Goal: Find specific page/section: Find specific page/section

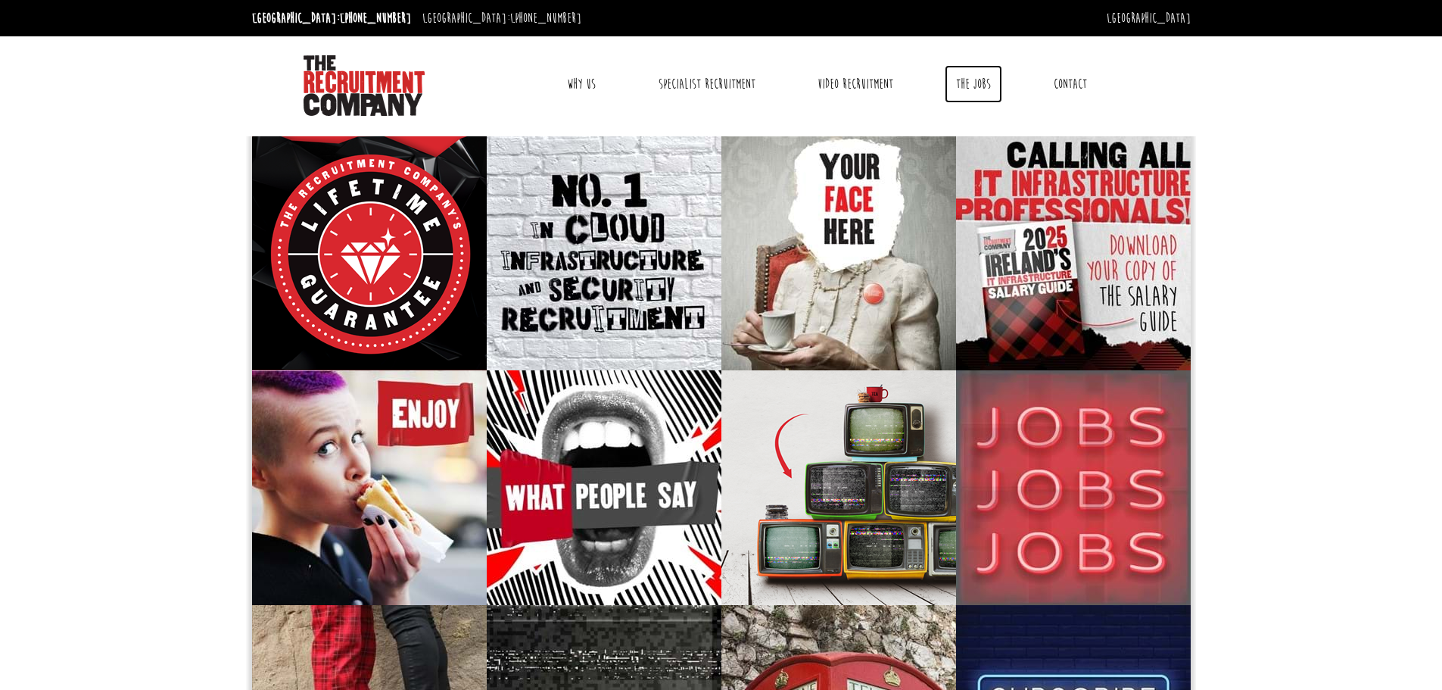
click at [983, 83] on link "The Jobs" at bounding box center [974, 84] width 58 height 38
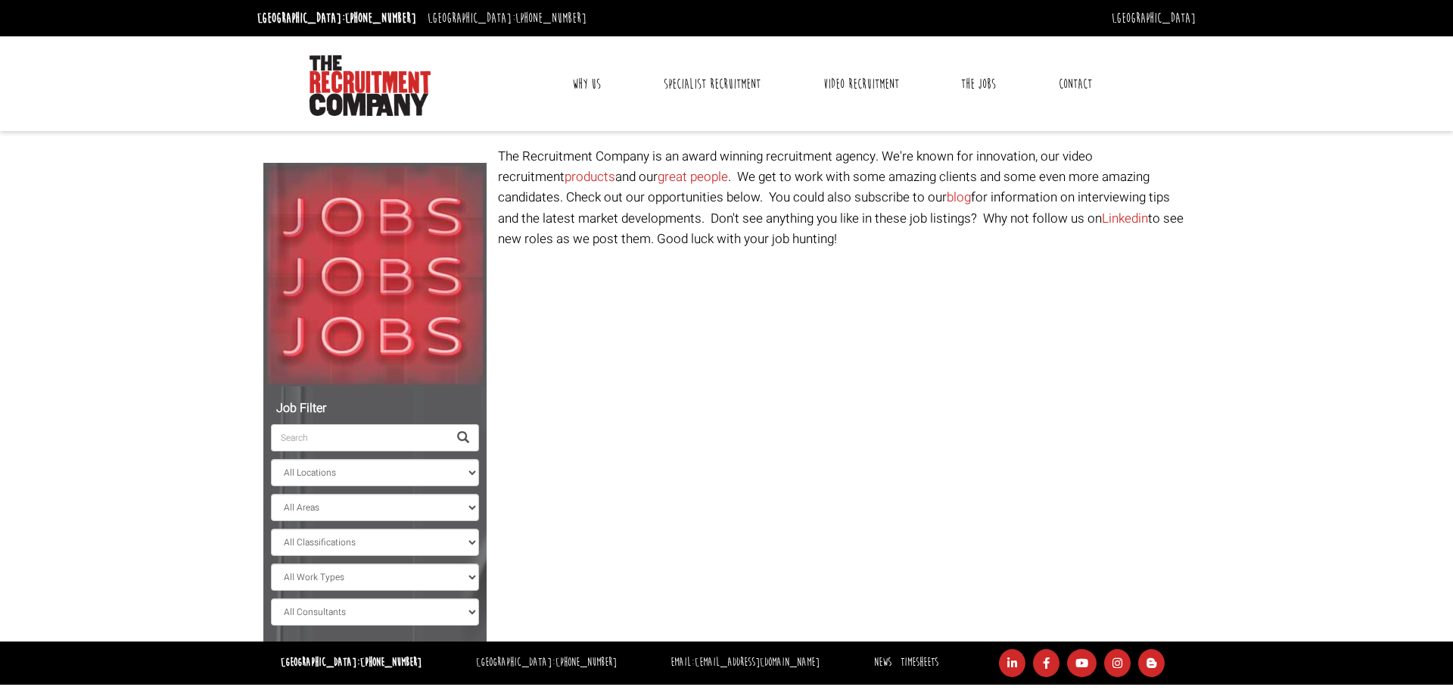
select select "[GEOGRAPHIC_DATA]"
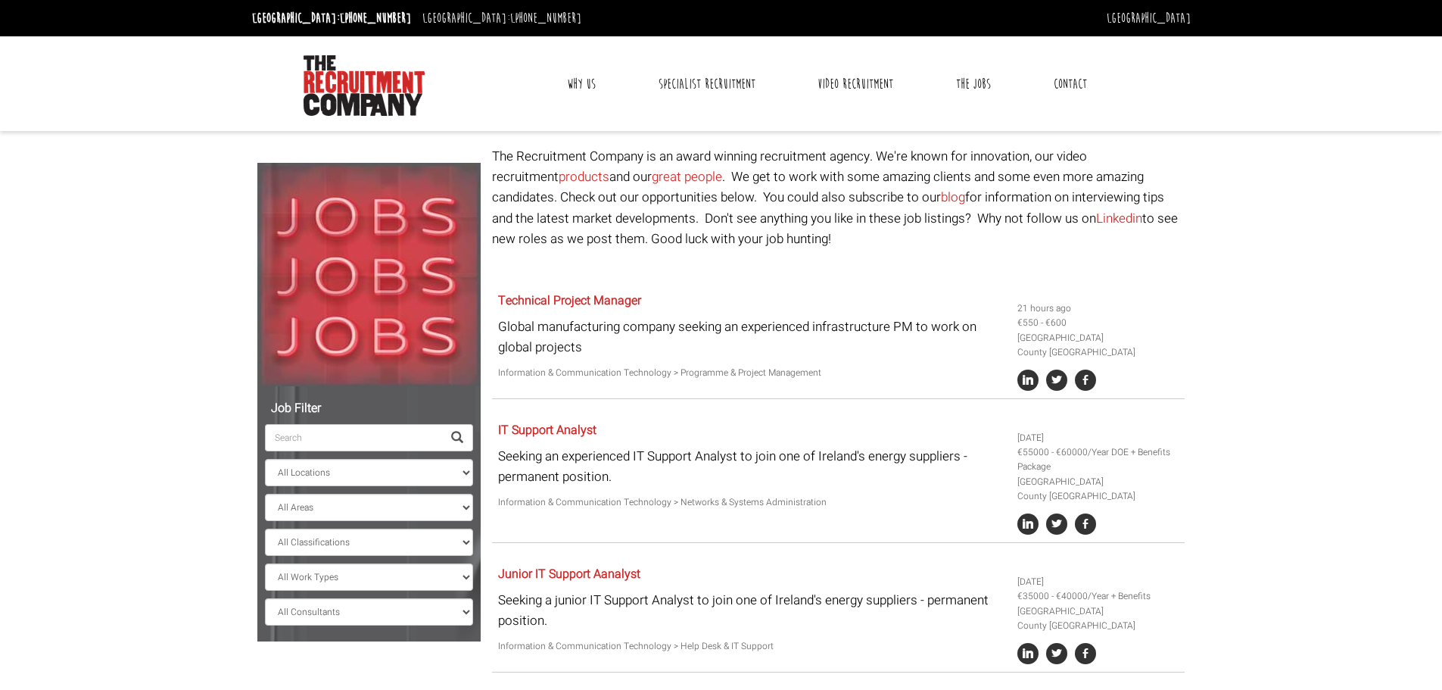
click at [371, 436] on input "search" at bounding box center [353, 437] width 177 height 27
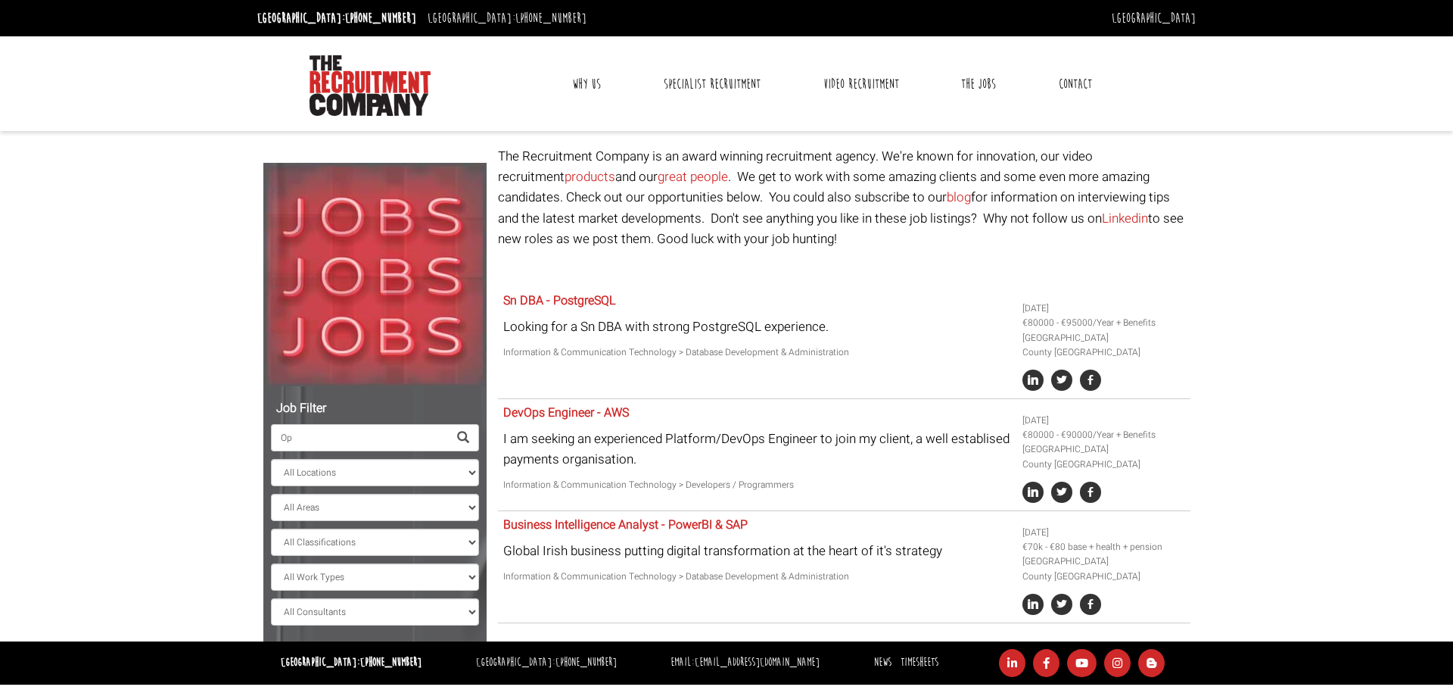
type input "O"
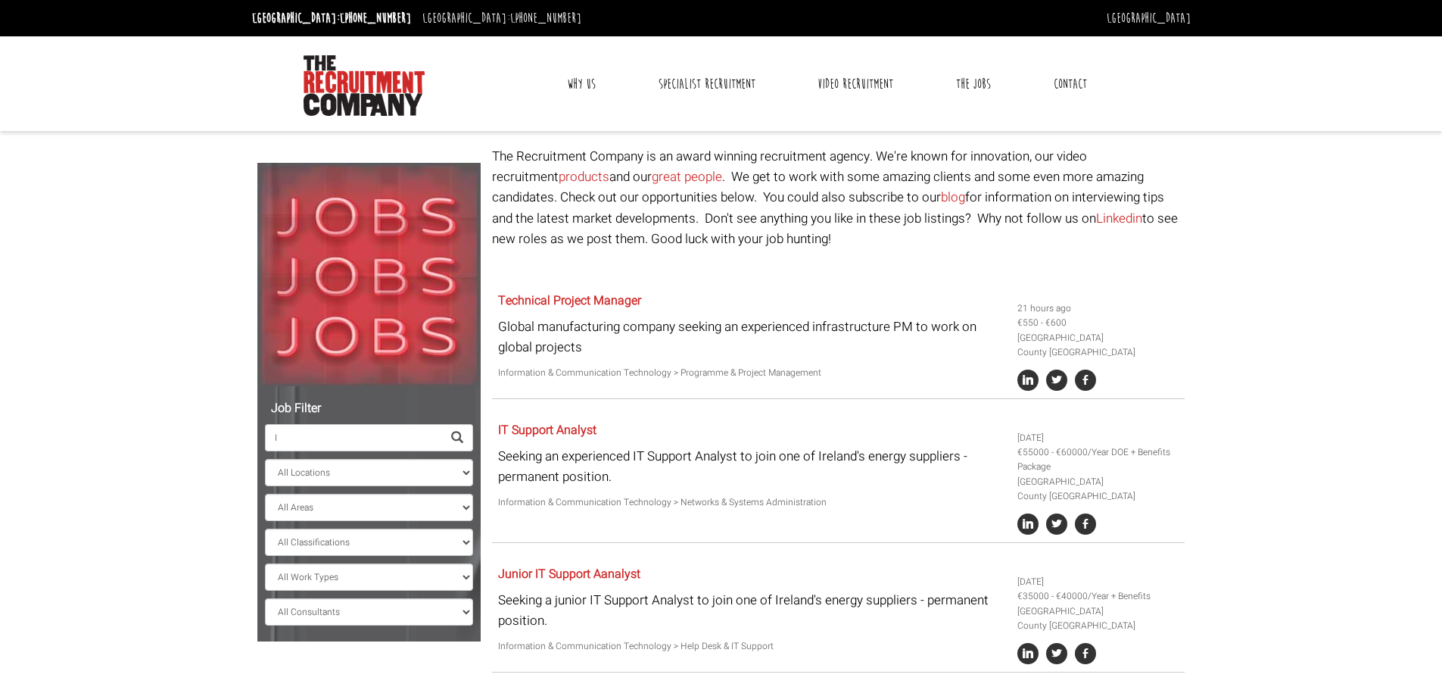
type input "IT"
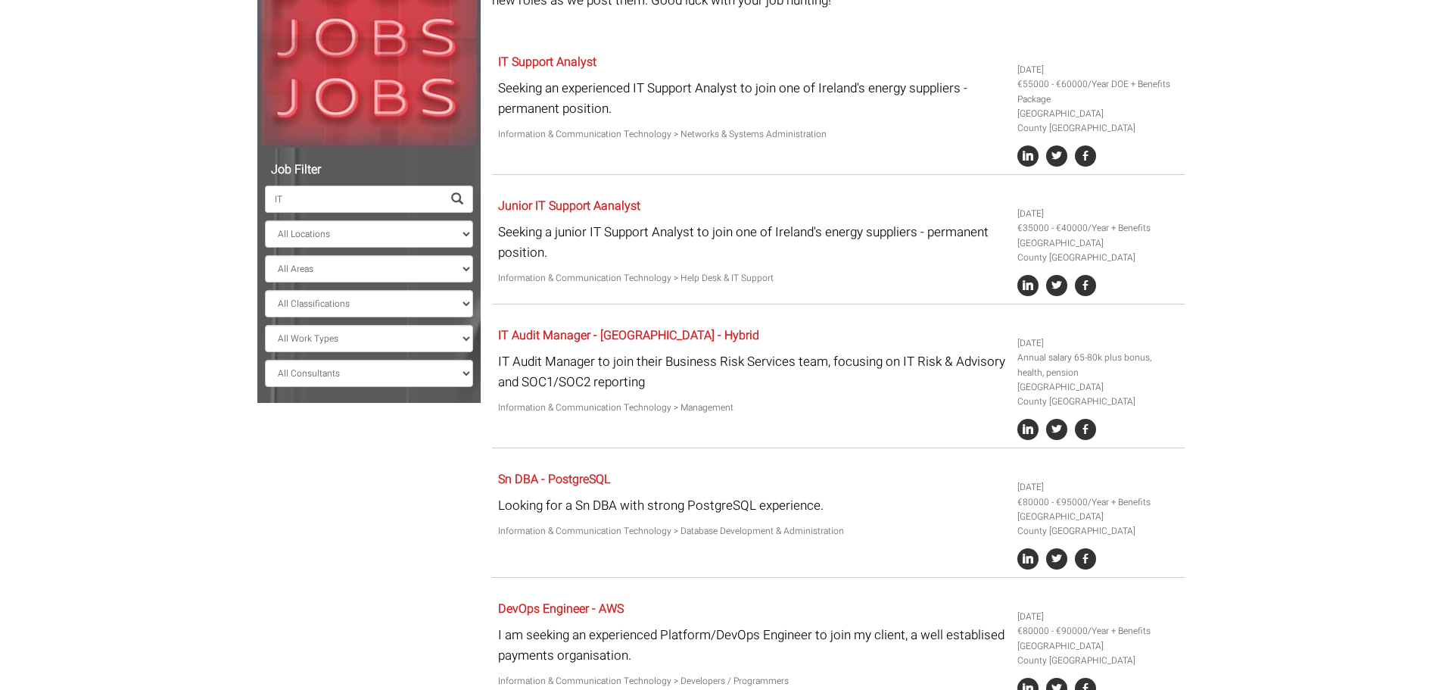
scroll to position [218, 0]
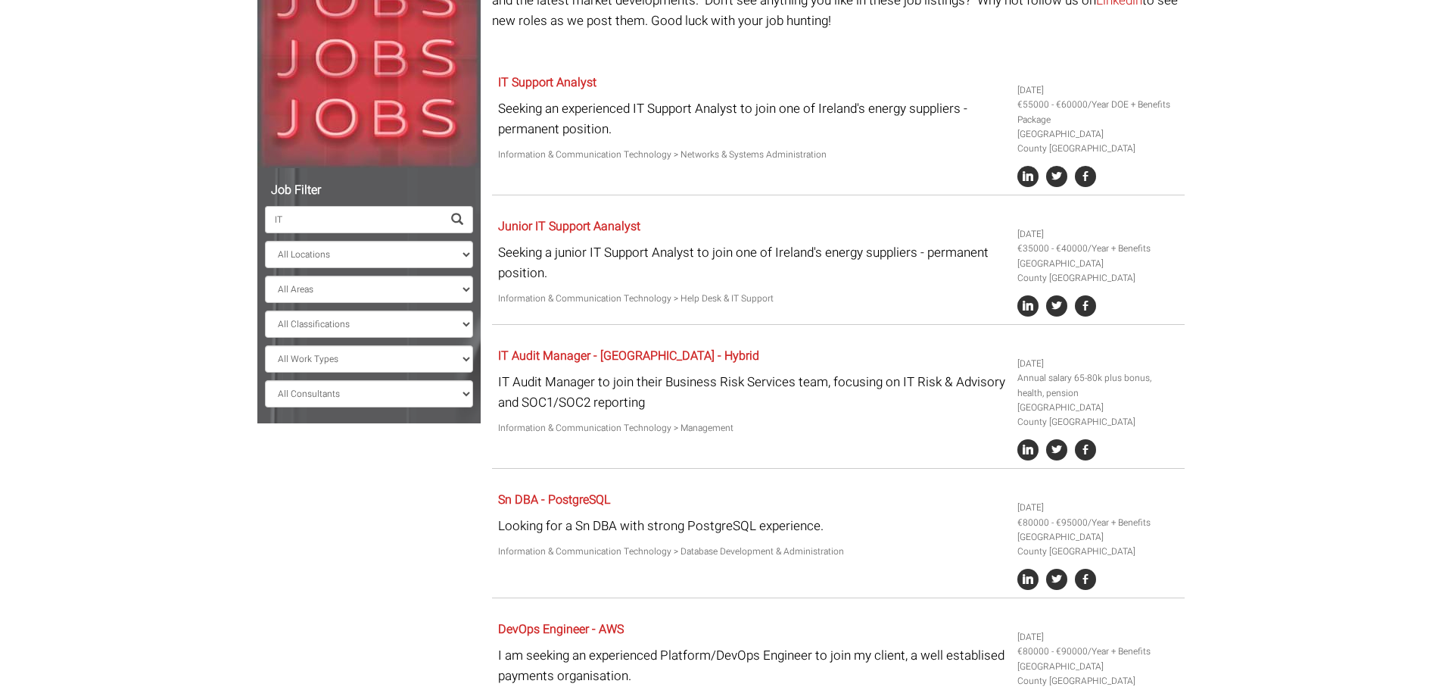
drag, startPoint x: 304, startPoint y: 226, endPoint x: 213, endPoint y: 223, distance: 90.9
click at [213, 223] on body "[GEOGRAPHIC_DATA]: [PHONE_NUMBER] [GEOGRAPHIC_DATA]: [PHONE_NUMBER] [GEOGRAPHIC…" at bounding box center [721, 349] width 1442 height 1135
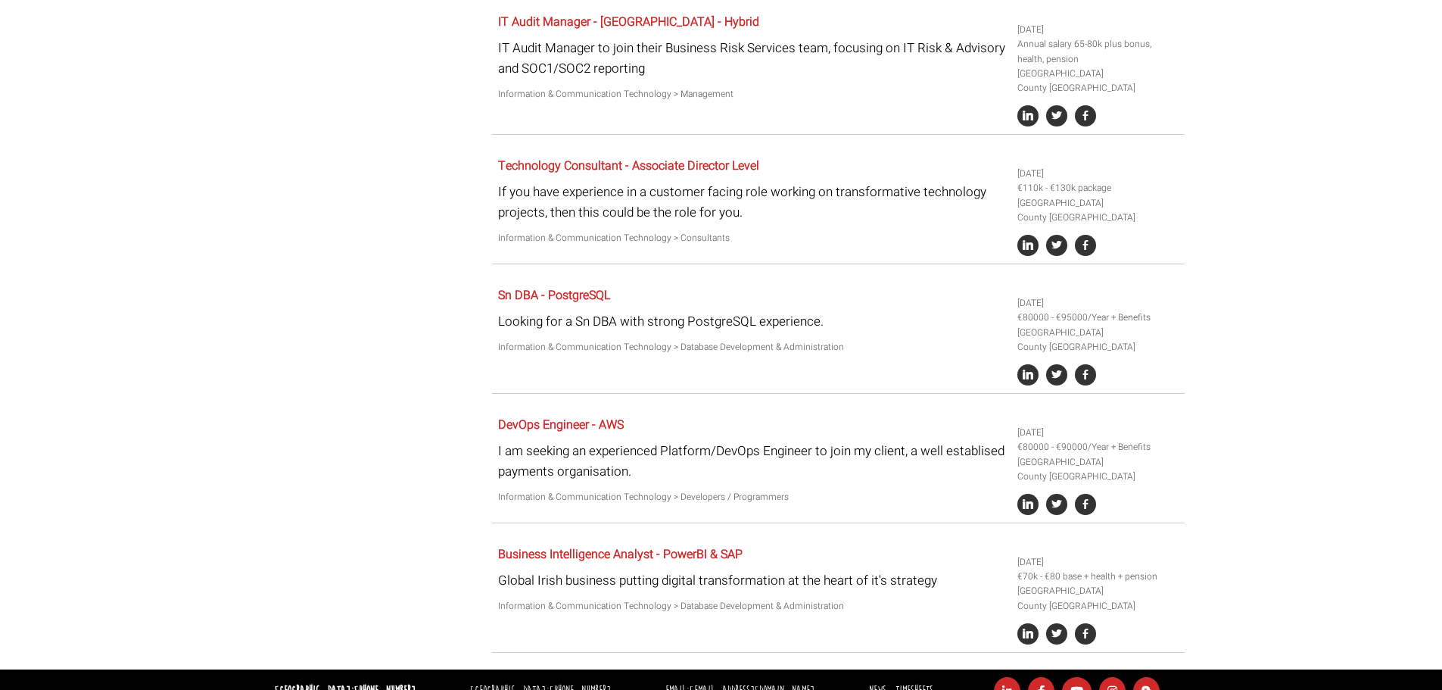
scroll to position [704, 0]
